Goal: Transaction & Acquisition: Purchase product/service

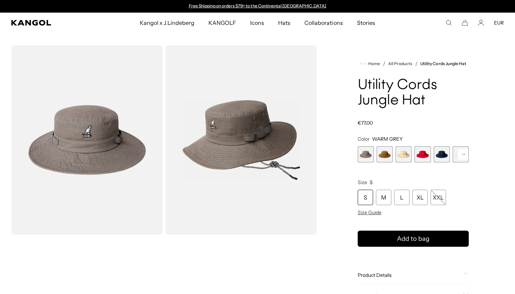
click at [421, 153] on span "4 of 7" at bounding box center [423, 154] width 16 height 16
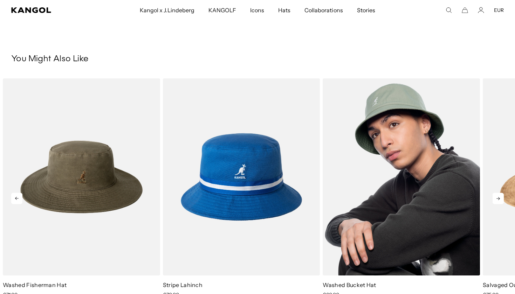
scroll to position [338, 0]
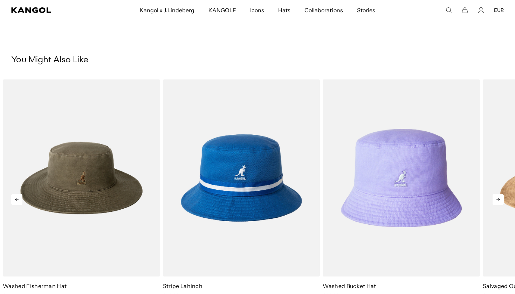
click at [498, 201] on icon at bounding box center [498, 199] width 11 height 11
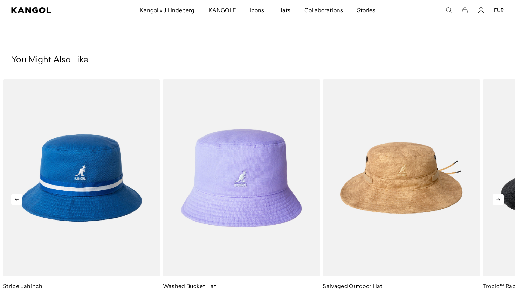
scroll to position [0, 144]
click at [498, 201] on icon at bounding box center [498, 199] width 11 height 11
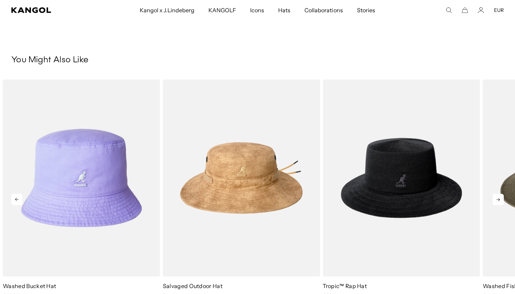
click at [498, 201] on icon at bounding box center [498, 199] width 11 height 11
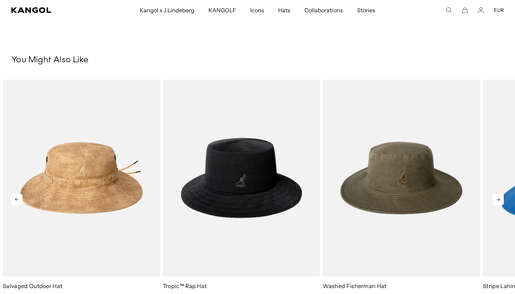
click at [498, 201] on icon at bounding box center [498, 199] width 11 height 11
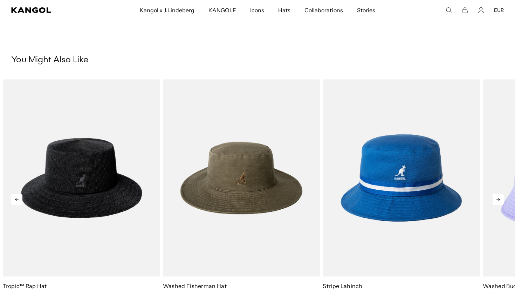
click at [498, 201] on icon at bounding box center [498, 199] width 11 height 11
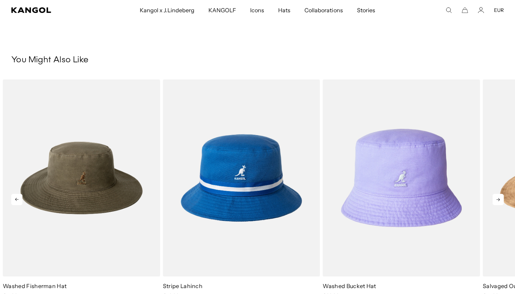
click at [498, 201] on icon at bounding box center [498, 199] width 11 height 11
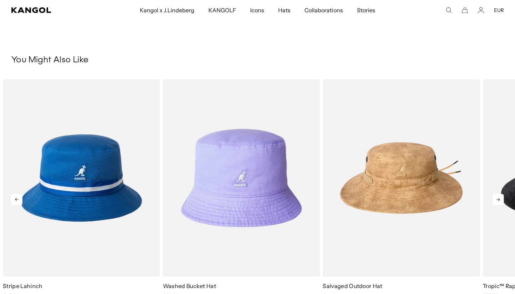
scroll to position [0, 0]
click at [498, 201] on icon at bounding box center [498, 199] width 11 height 11
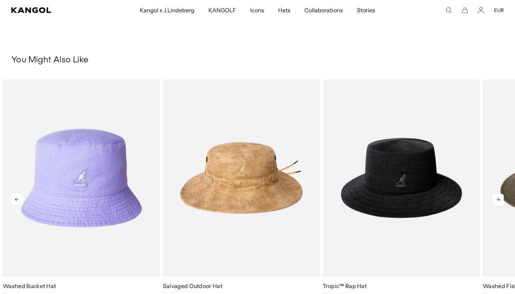
click at [498, 201] on icon at bounding box center [498, 199] width 11 height 11
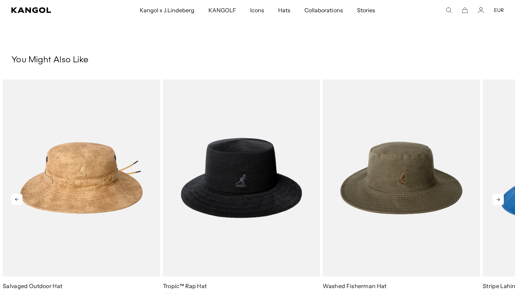
click at [498, 201] on icon at bounding box center [498, 199] width 11 height 11
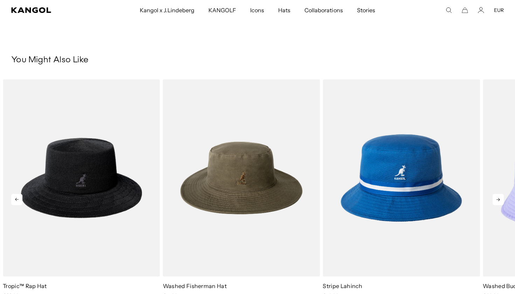
click at [498, 201] on icon at bounding box center [498, 199] width 11 height 11
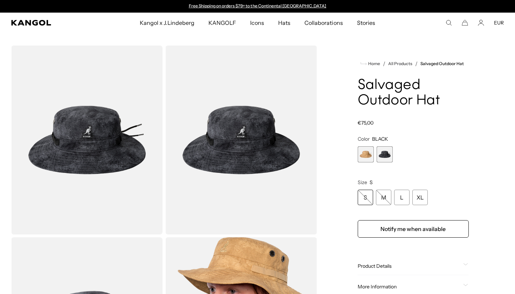
click at [451, 22] on use "Search here" at bounding box center [448, 22] width 5 height 5
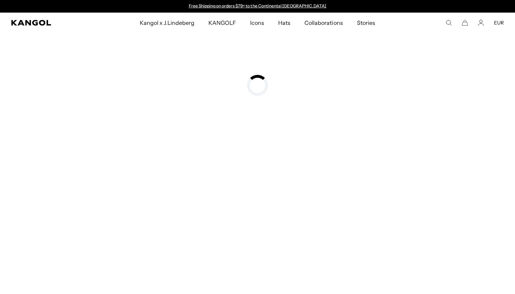
type input "**********"
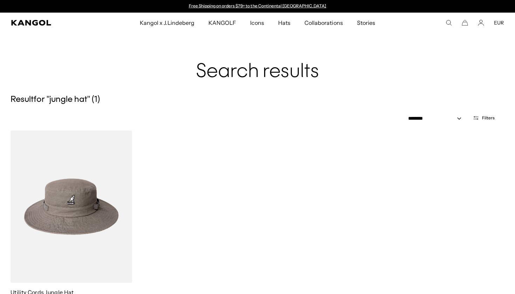
click at [327, 2] on div "Free Shipping on orders $79+ to the Continental US Free Shipping on orders $79+…" at bounding box center [257, 6] width 161 height 13
